Goal: Check status: Check status

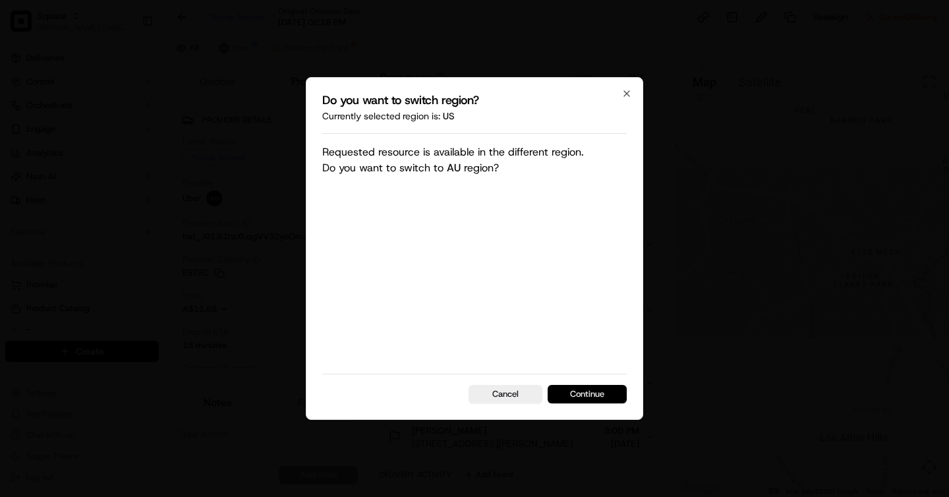
click at [576, 390] on button "Continue" at bounding box center [587, 394] width 79 height 18
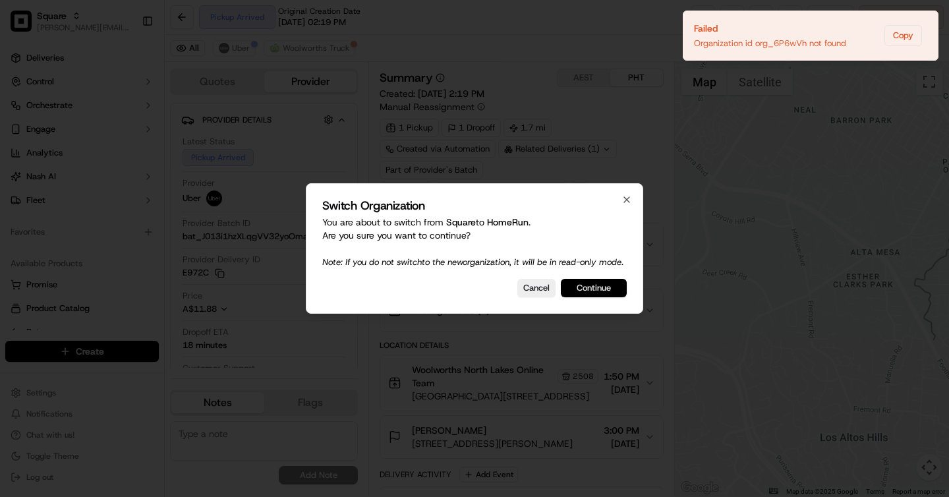
click at [610, 293] on button "Continue" at bounding box center [594, 288] width 66 height 18
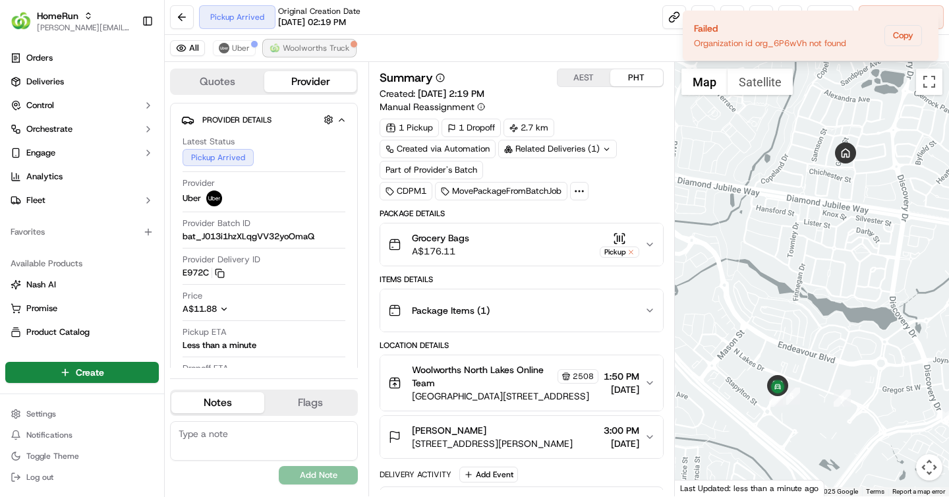
click at [316, 43] on span "Woolworths Truck" at bounding box center [316, 48] width 67 height 11
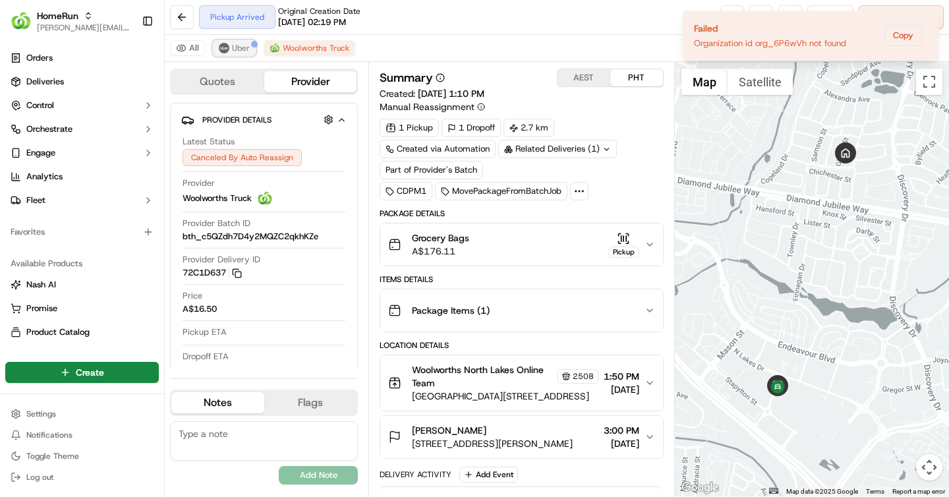
click at [247, 51] on span "Uber" at bounding box center [241, 48] width 18 height 11
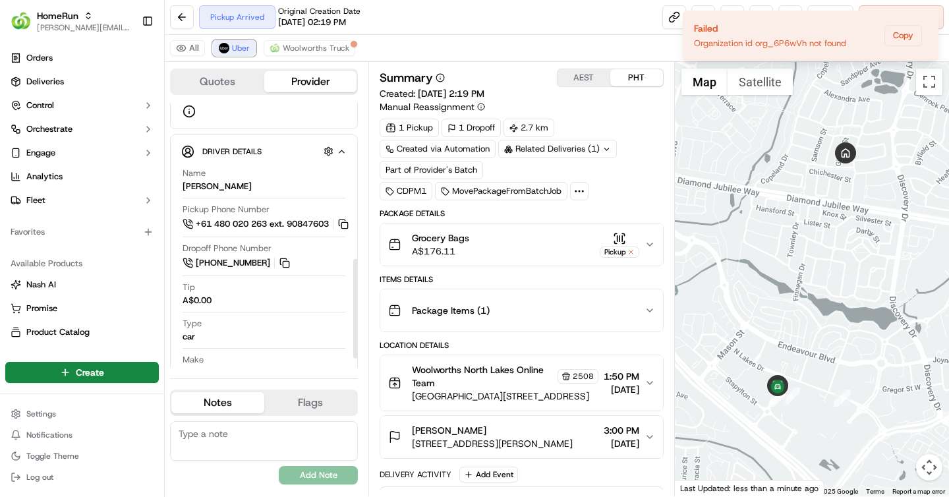
scroll to position [441, 0]
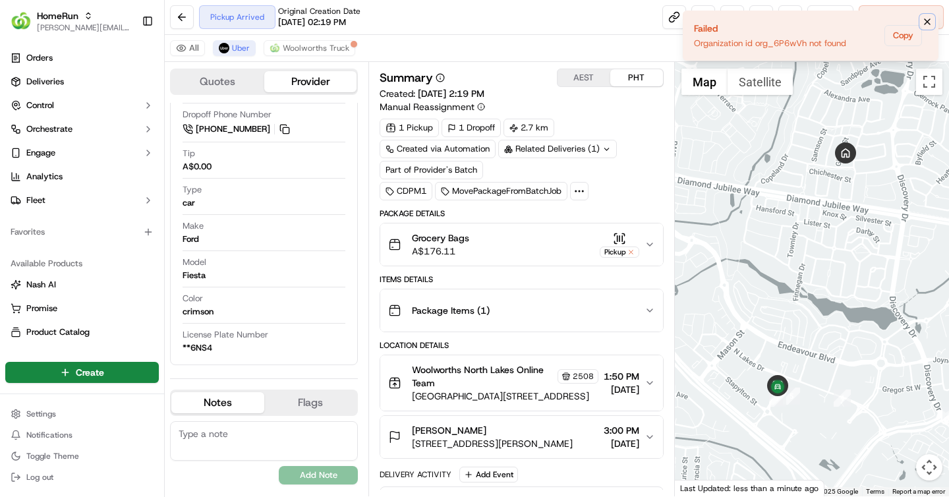
click at [930, 24] on icon "Notifications (F8)" at bounding box center [927, 21] width 11 height 11
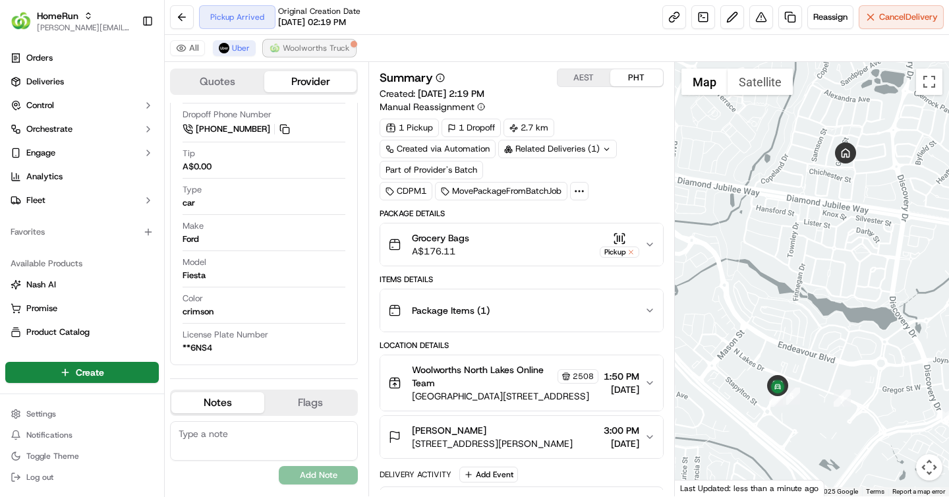
click at [309, 46] on span "Woolworths Truck" at bounding box center [316, 48] width 67 height 11
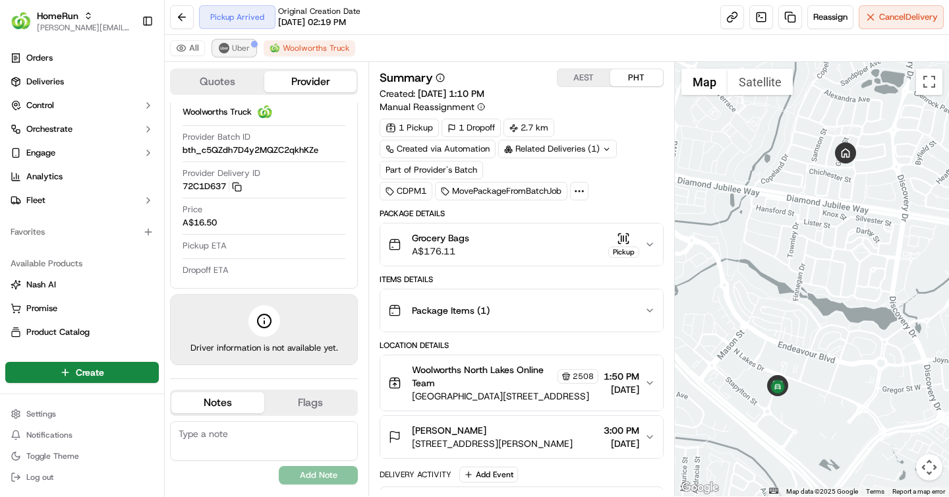
click at [225, 40] on button "Uber" at bounding box center [234, 48] width 43 height 16
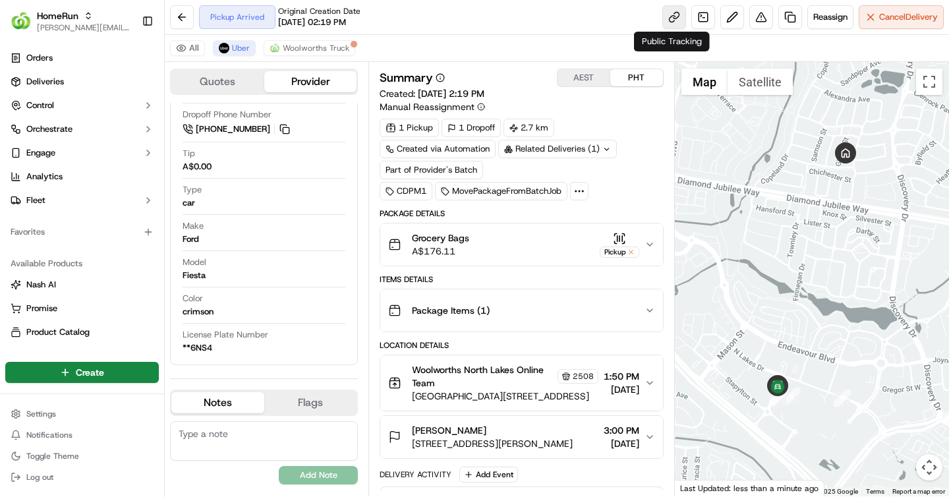
click at [674, 21] on link at bounding box center [674, 17] width 24 height 24
click at [699, 22] on link at bounding box center [703, 17] width 24 height 24
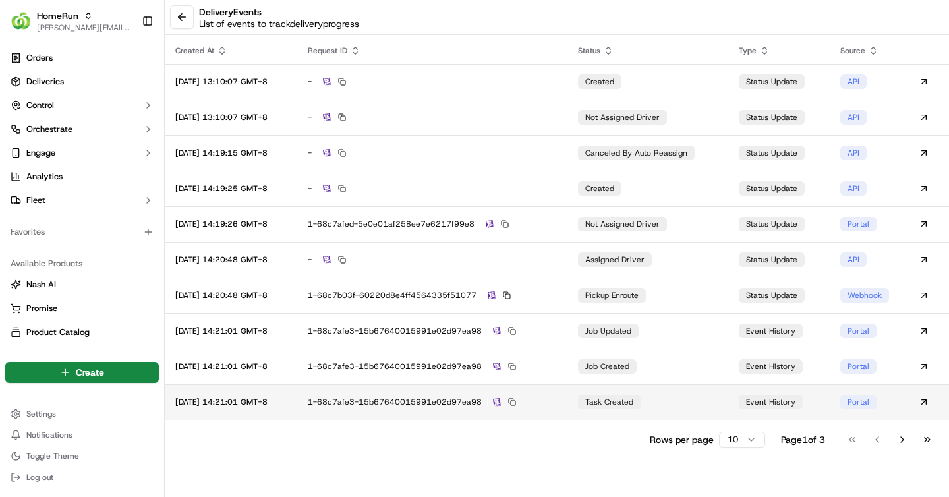
click at [678, 397] on td "task created" at bounding box center [648, 402] width 161 height 36
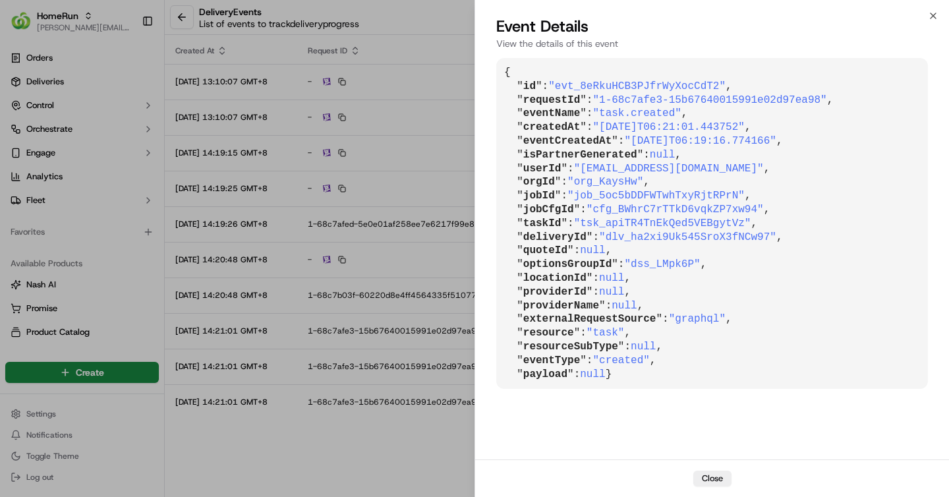
click at [885, 79] on pre "{ " id ": "evt_8eRkuHCB3PJfrWyXocCdT2" , " requestId ": "1-68c7afe3-15b67640015…" at bounding box center [712, 223] width 432 height 331
